Goal: Information Seeking & Learning: Learn about a topic

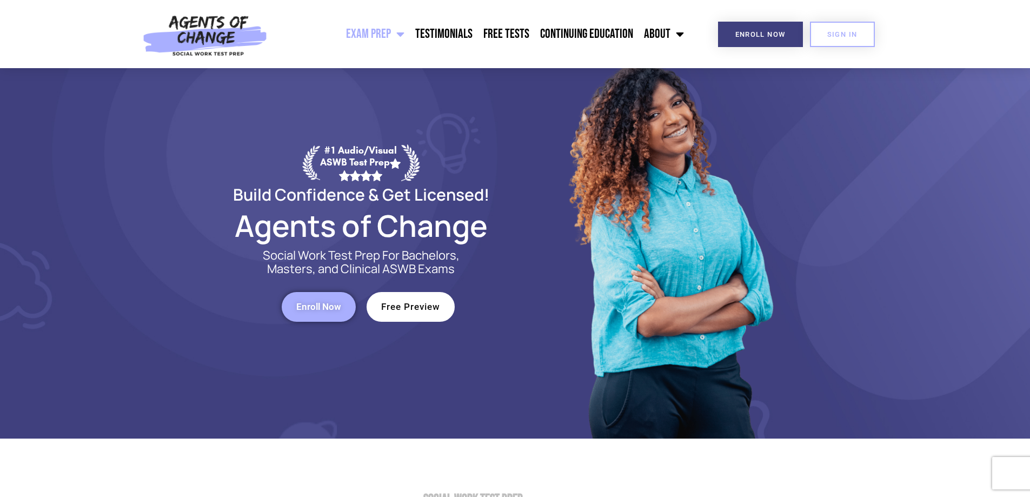
scroll to position [54, 0]
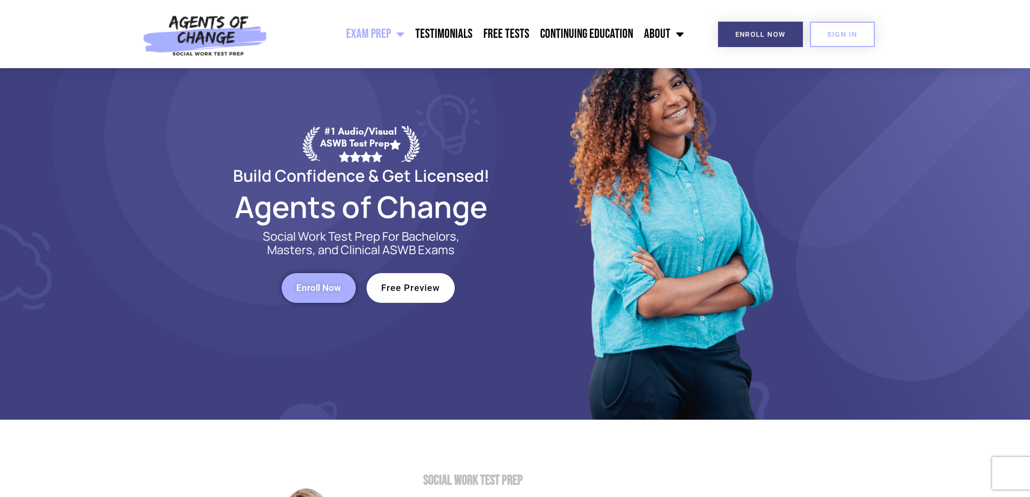
click at [323, 288] on span "Enroll Now" at bounding box center [318, 287] width 45 height 9
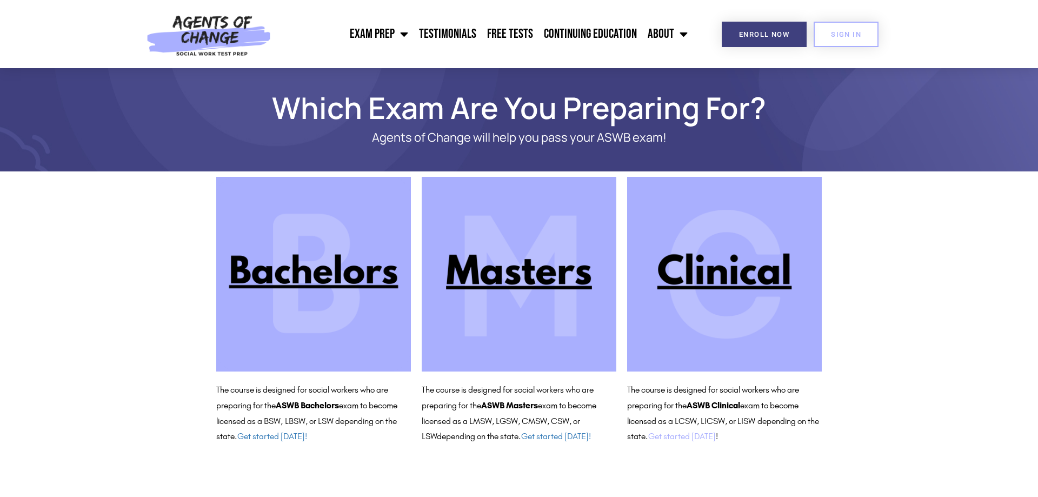
click at [706, 440] on link "Get started today" at bounding box center [682, 436] width 68 height 10
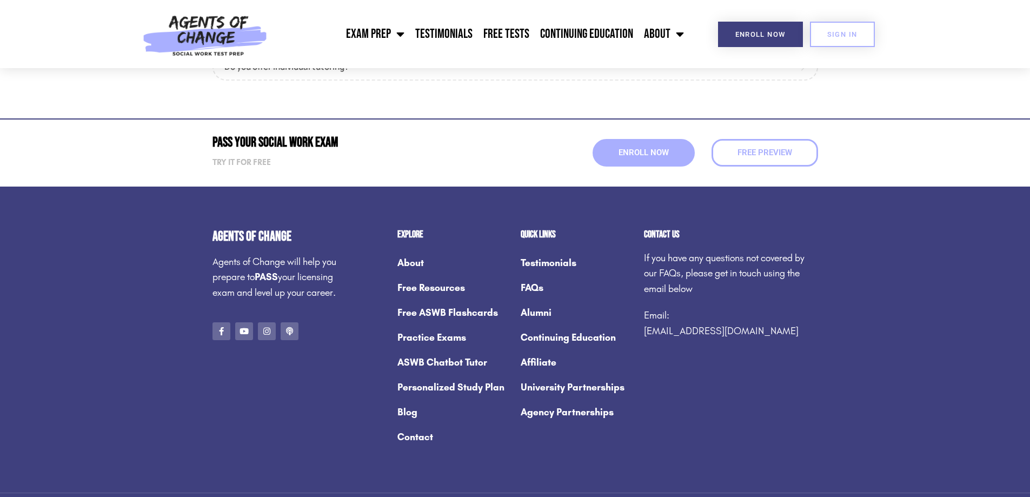
scroll to position [1459, 0]
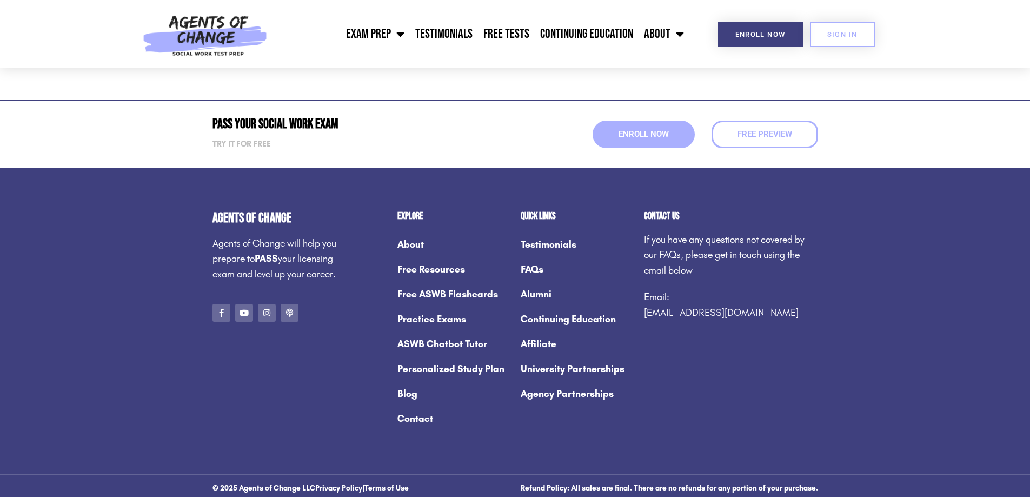
click at [538, 286] on link "Alumni" at bounding box center [576, 294] width 112 height 25
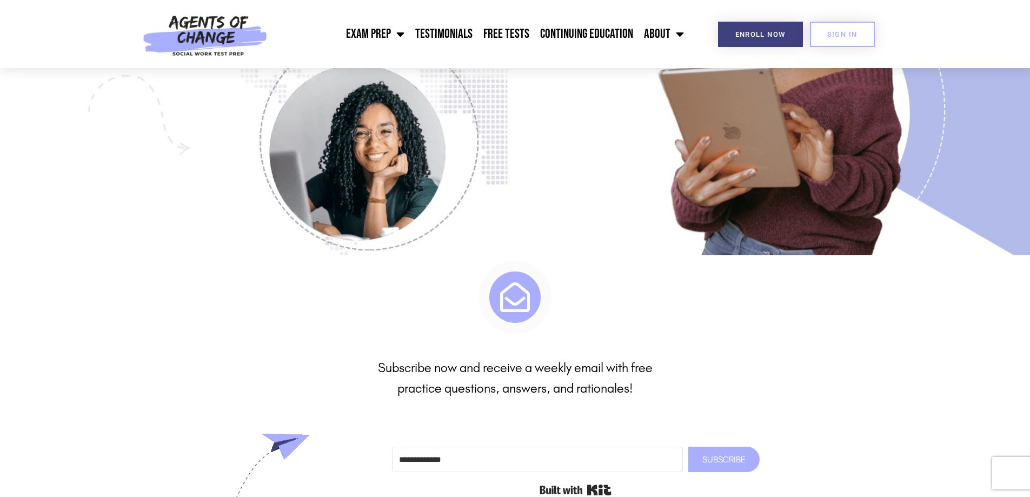
scroll to position [13439, 0]
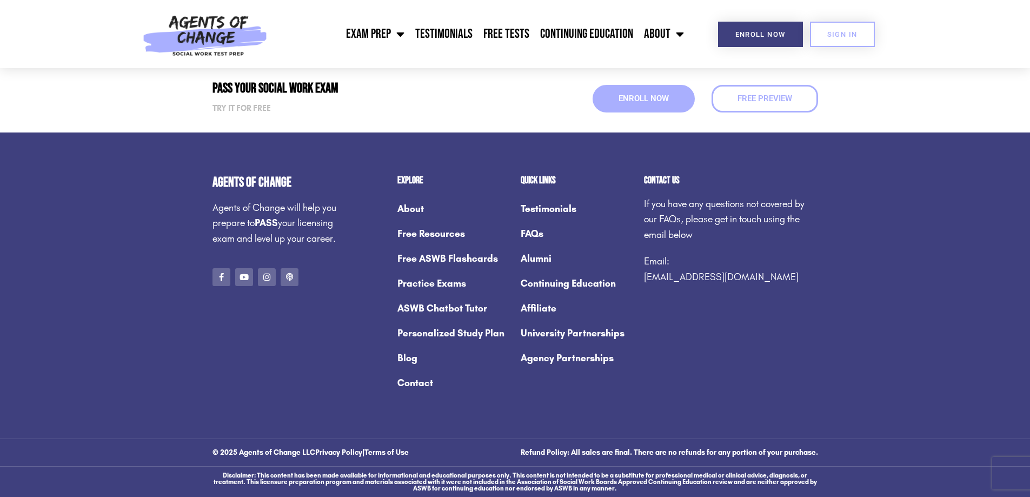
click at [596, 333] on link "University Partnerships" at bounding box center [576, 332] width 112 height 25
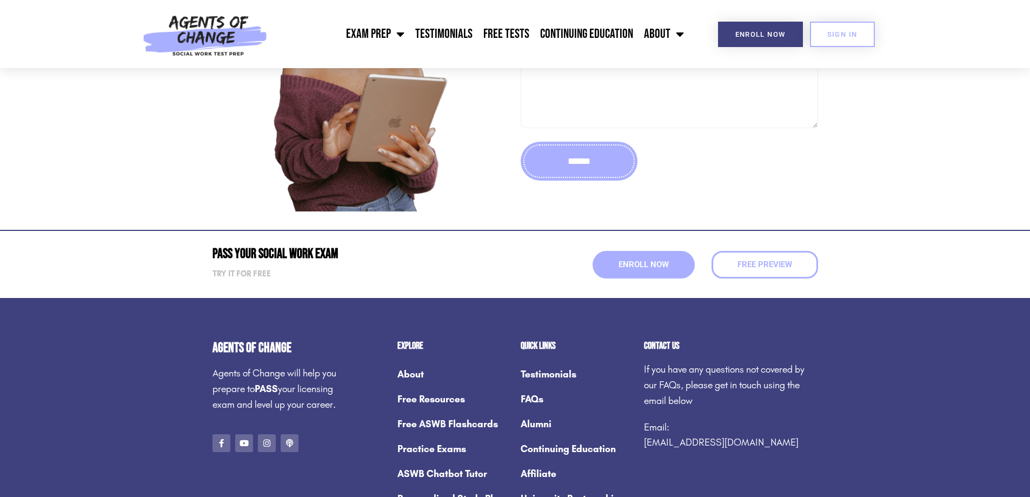
scroll to position [2648, 0]
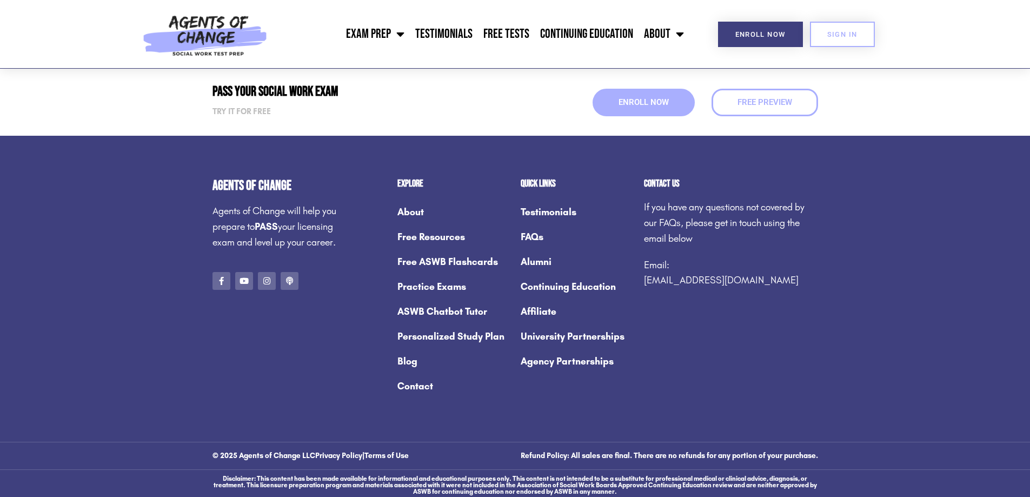
click at [579, 373] on link "Agency Partnerships" at bounding box center [576, 361] width 112 height 25
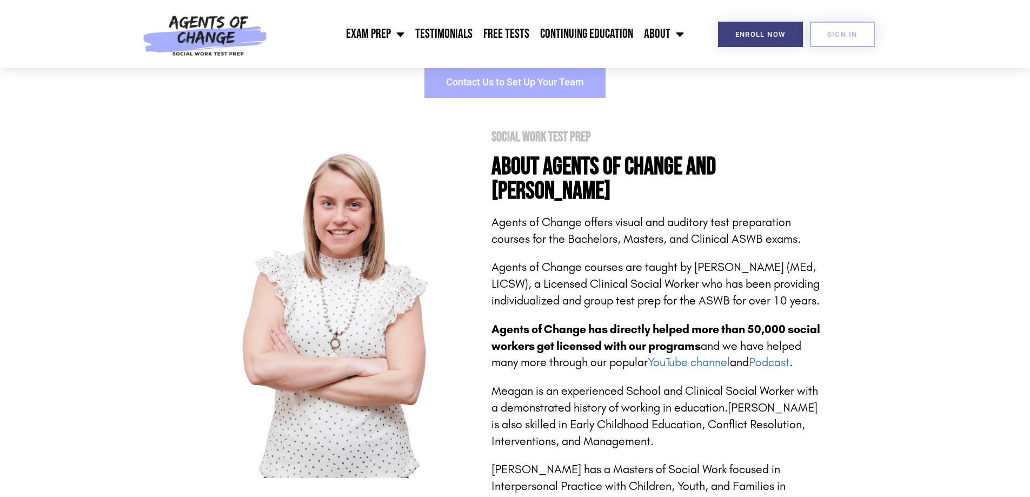
scroll to position [270, 0]
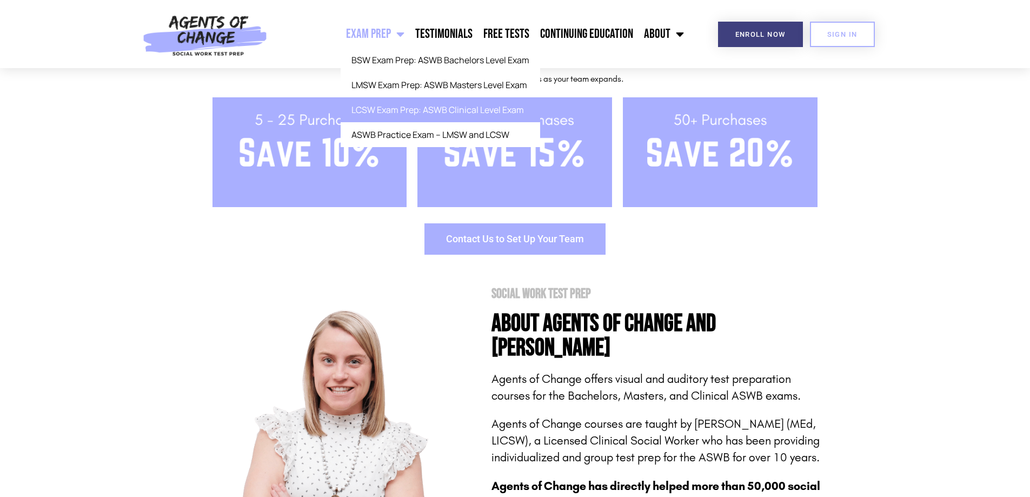
click at [509, 108] on link "LCSW Exam Prep: ASWB Clinical Level Exam" at bounding box center [439, 109] width 199 height 25
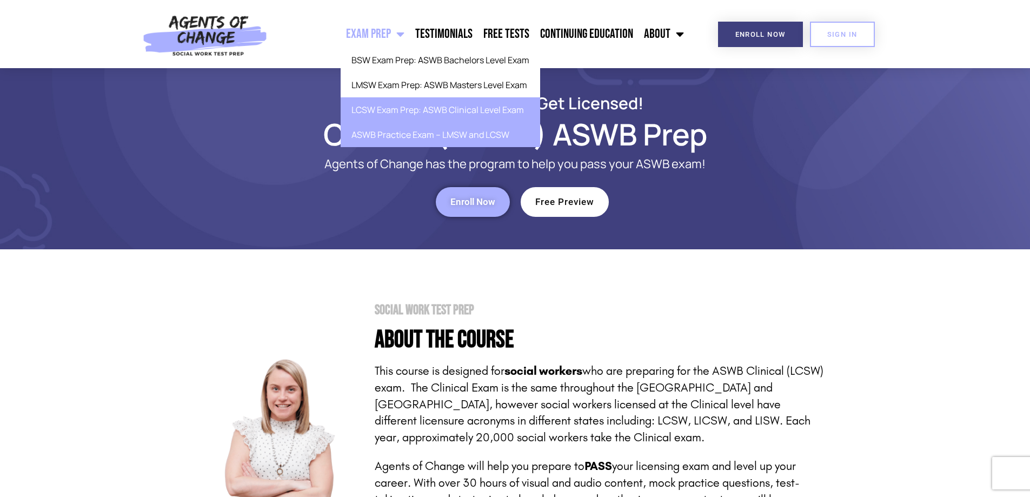
click at [396, 140] on link "ASWB Practice Exam – LMSW and LCSW" at bounding box center [439, 134] width 199 height 25
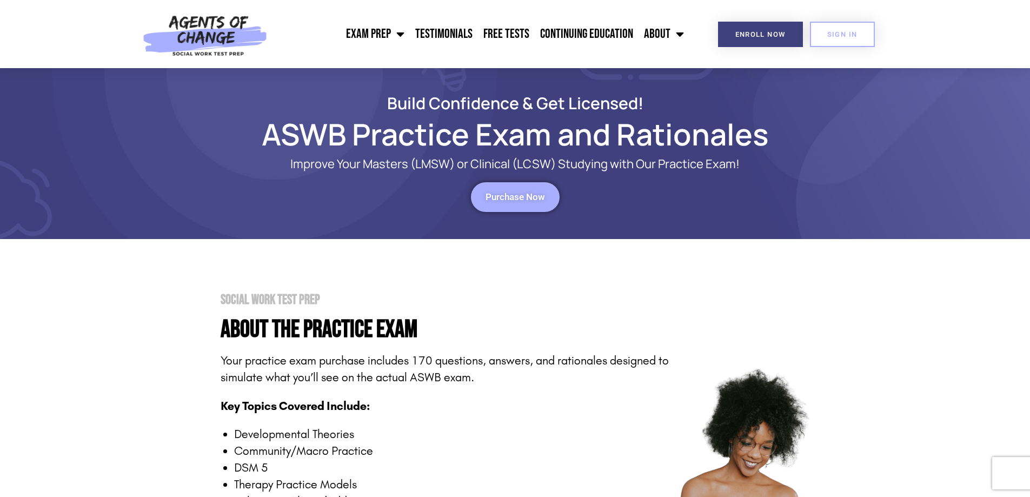
click at [493, 196] on span "Purchase Now" at bounding box center [514, 196] width 59 height 9
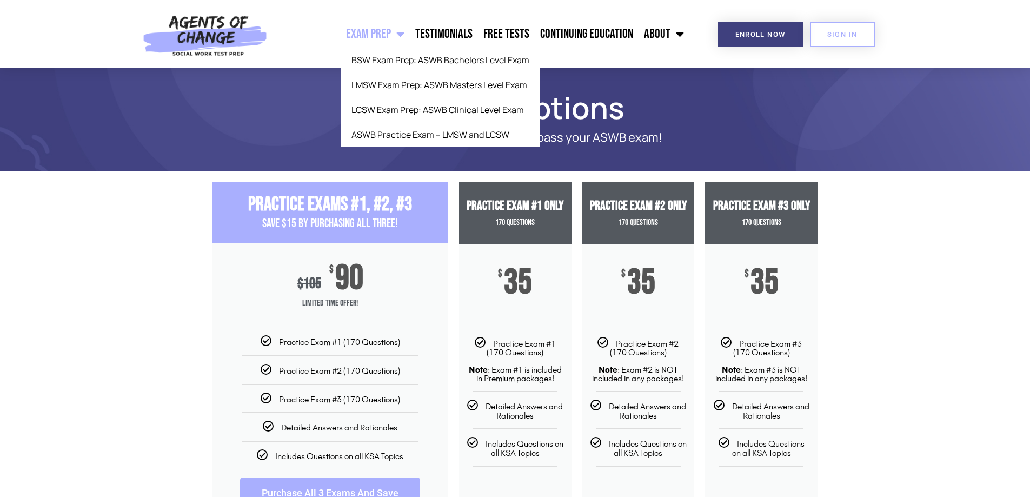
click at [378, 35] on link "Exam Prep" at bounding box center [374, 34] width 69 height 27
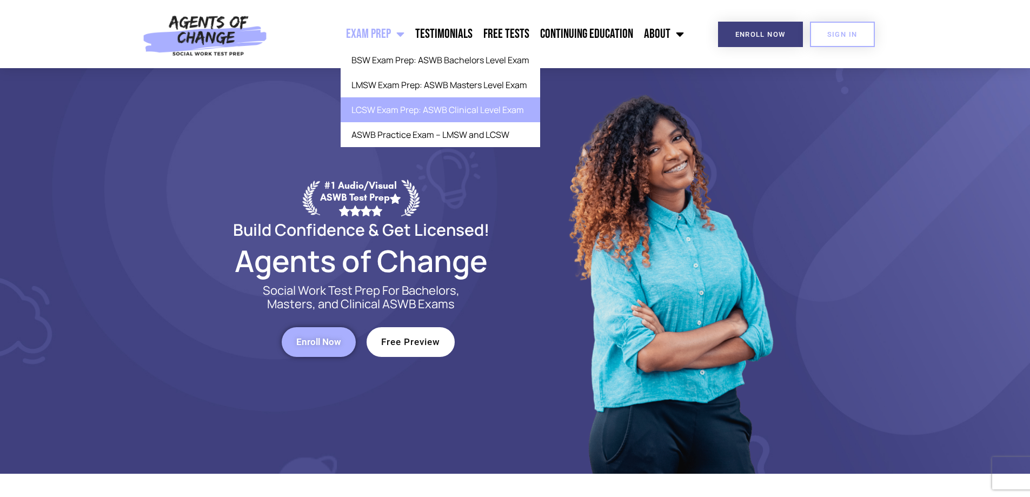
click at [406, 108] on link "LCSW Exam Prep: ASWB Clinical Level Exam" at bounding box center [439, 109] width 199 height 25
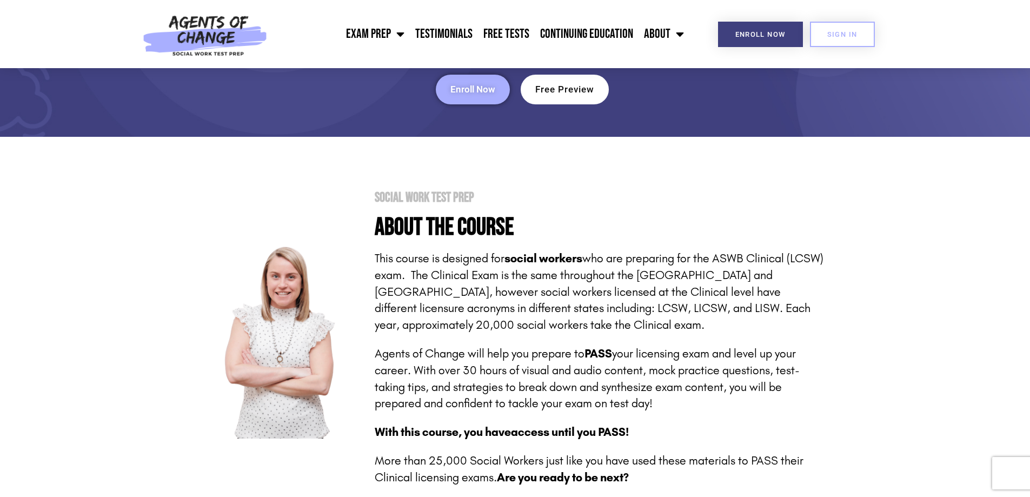
scroll to position [108, 0]
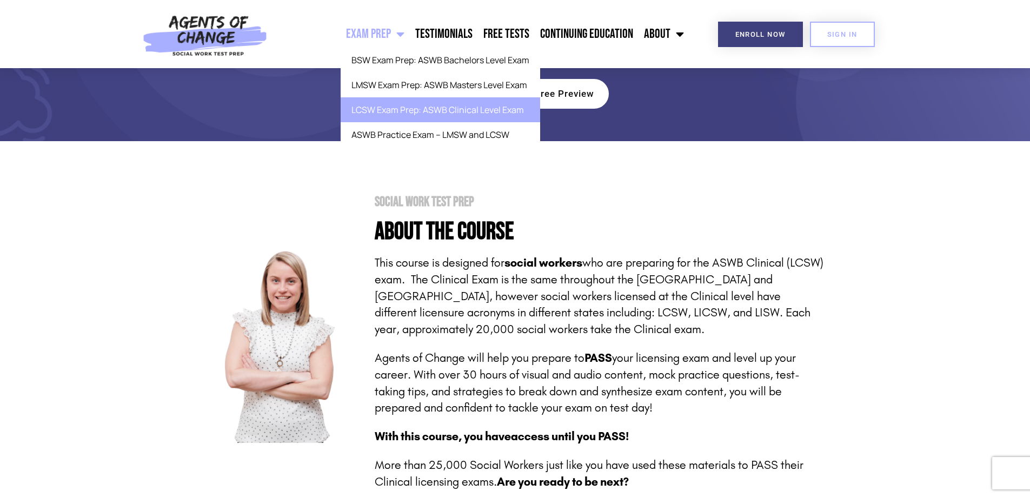
click at [407, 114] on link "LCSW Exam Prep: ASWB Clinical Level Exam" at bounding box center [439, 109] width 199 height 25
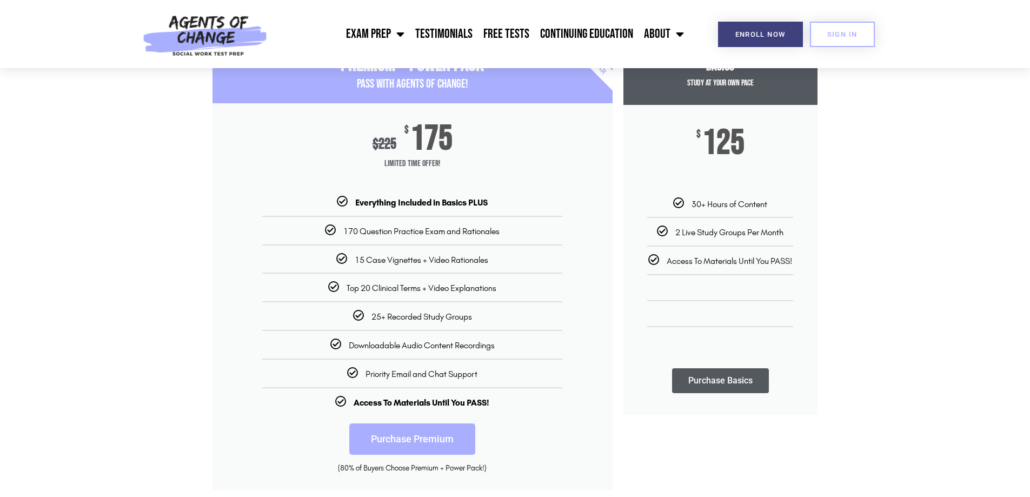
scroll to position [162, 0]
